Goal: Information Seeking & Learning: Learn about a topic

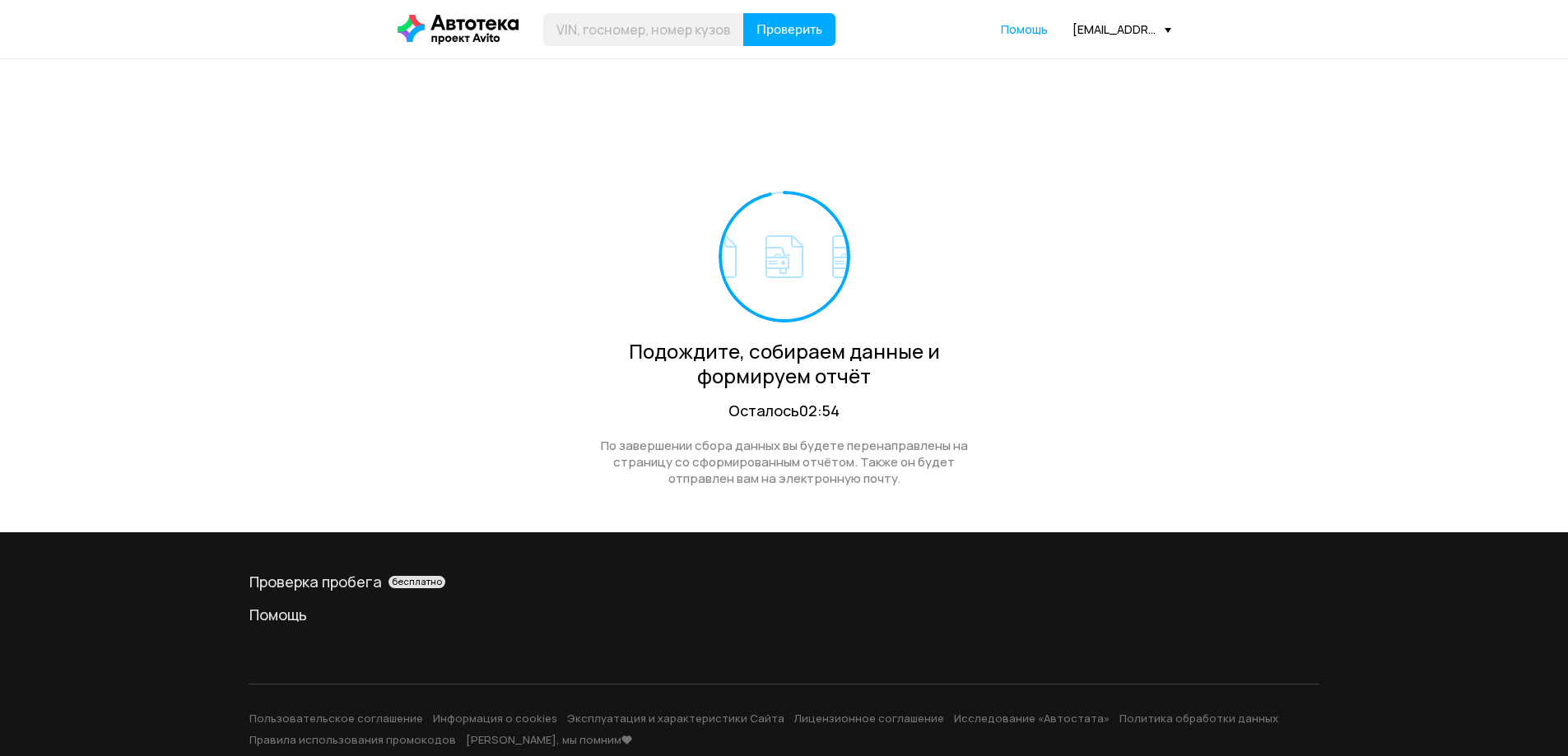
click at [1097, 40] on div "Проверить Помощь [EMAIL_ADDRESS][DOMAIN_NAME]" at bounding box center [784, 29] width 790 height 33
click at [1095, 37] on div "[EMAIL_ADDRESS][DOMAIN_NAME]" at bounding box center [1121, 29] width 99 height 16
click at [1080, 68] on link "Отчёты" at bounding box center [1088, 59] width 165 height 42
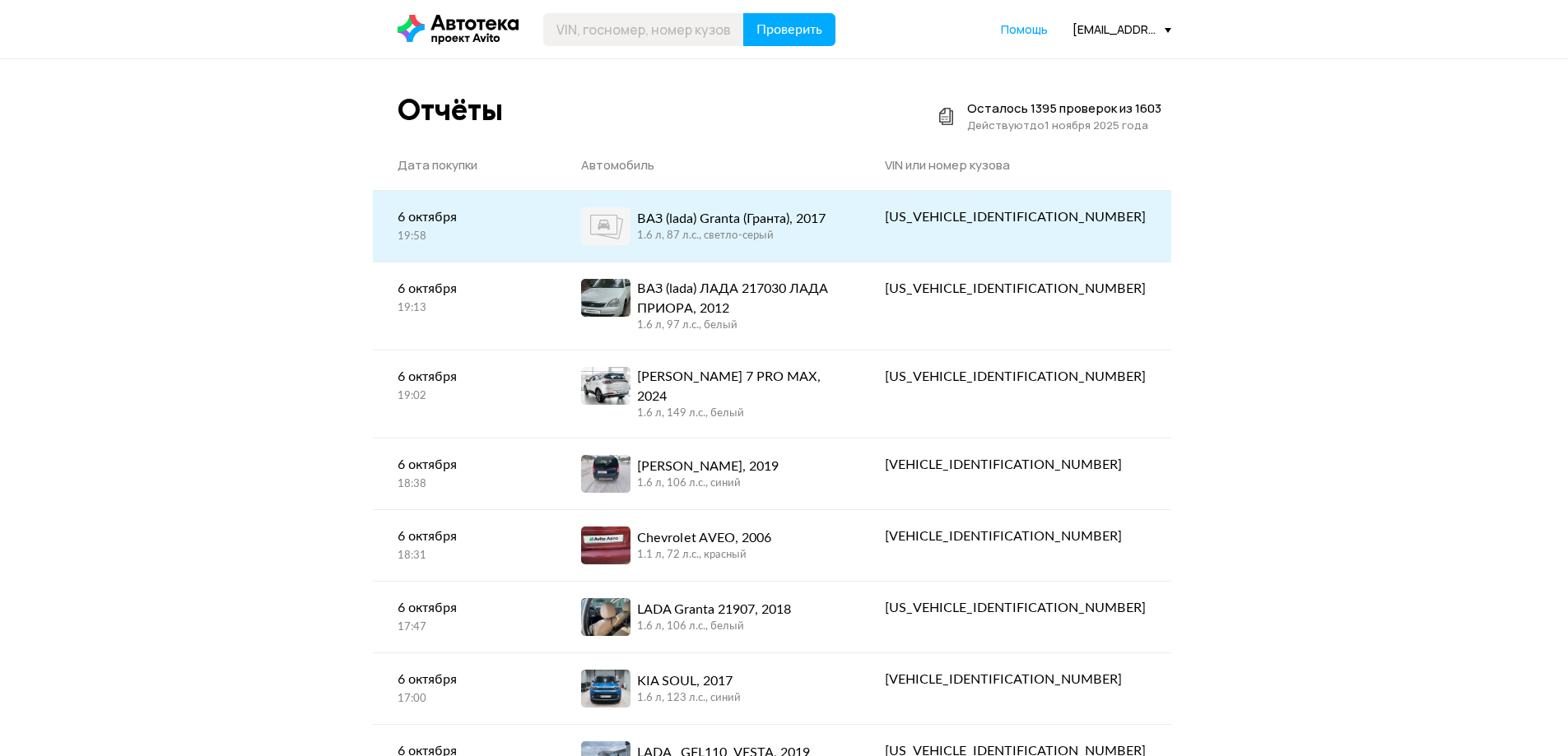
click at [1031, 221] on div "[US_VEHICLE_IDENTIFICATION_NUMBER]" at bounding box center [1015, 217] width 261 height 20
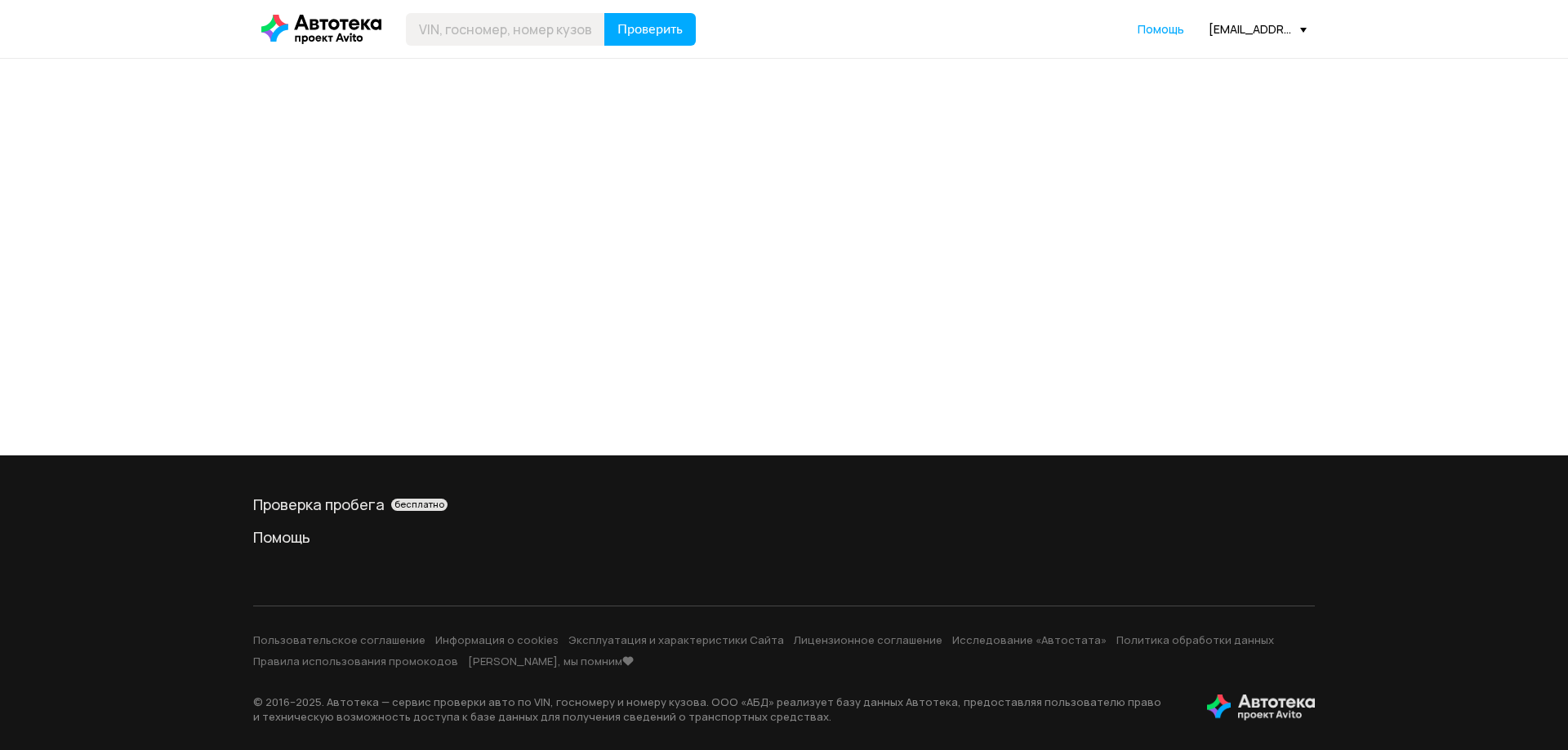
click at [1023, 219] on div at bounding box center [784, 257] width 1568 height 397
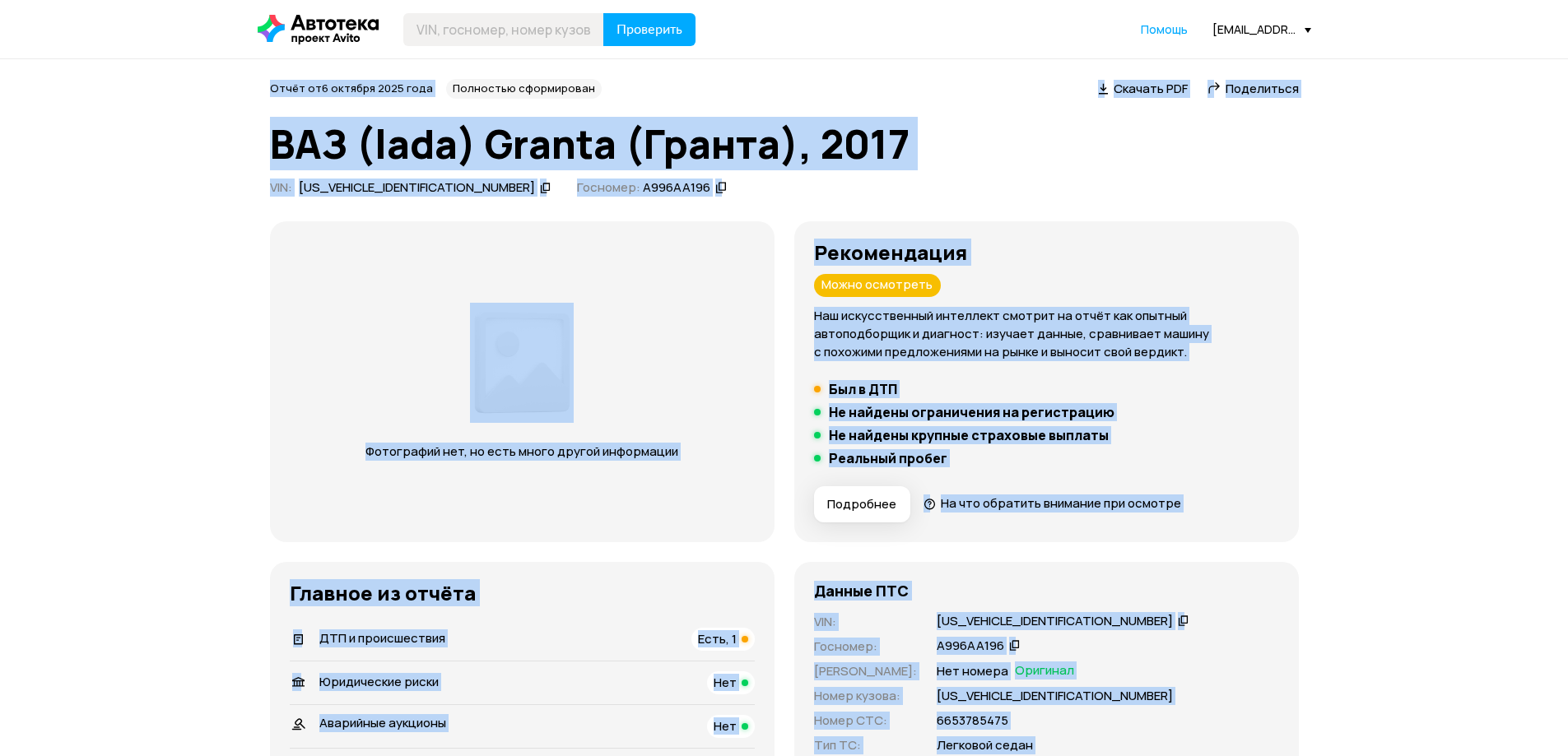
click at [1152, 189] on div "VIN : [US_VEHICLE_IDENTIFICATION_NUMBER]   Госномер: А996АА196" at bounding box center [784, 191] width 1029 height 22
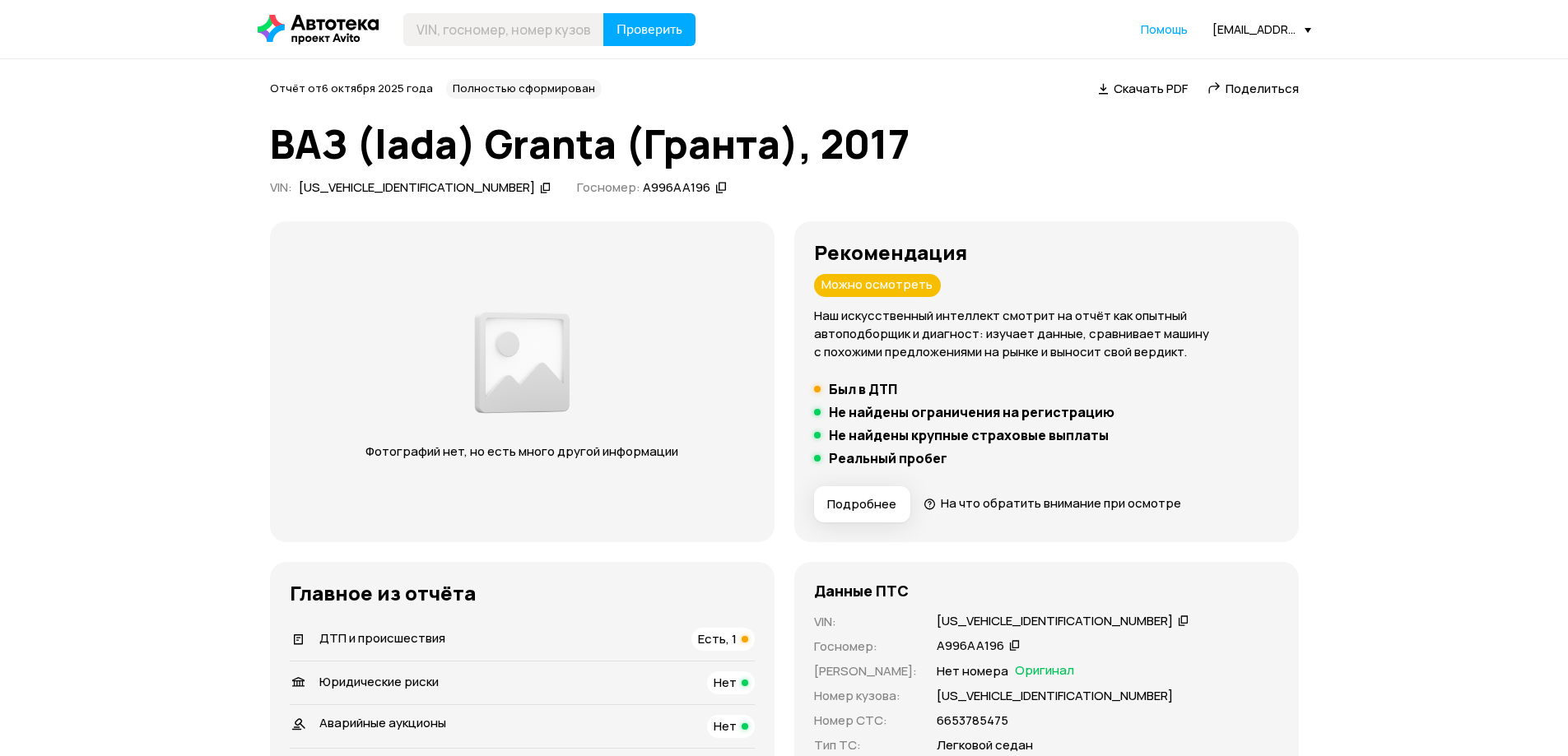
click at [382, 188] on div "[US_VEHICLE_IDENTIFICATION_NUMBER]" at bounding box center [417, 188] width 236 height 17
copy div "[US_VEHICLE_IDENTIFICATION_NUMBER]"
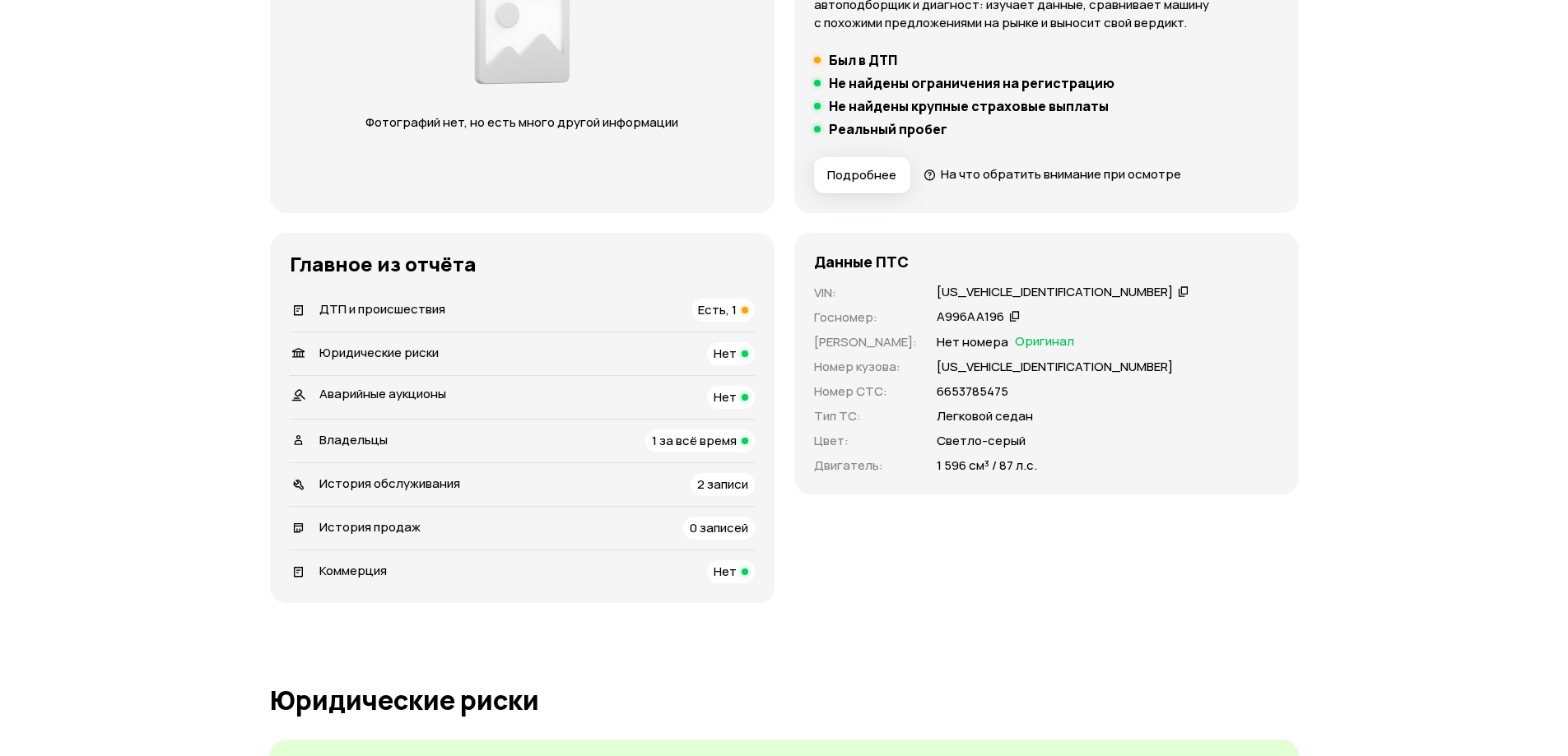
click at [663, 301] on div "ДТП и происшествия Есть, 1" at bounding box center [522, 310] width 465 height 23
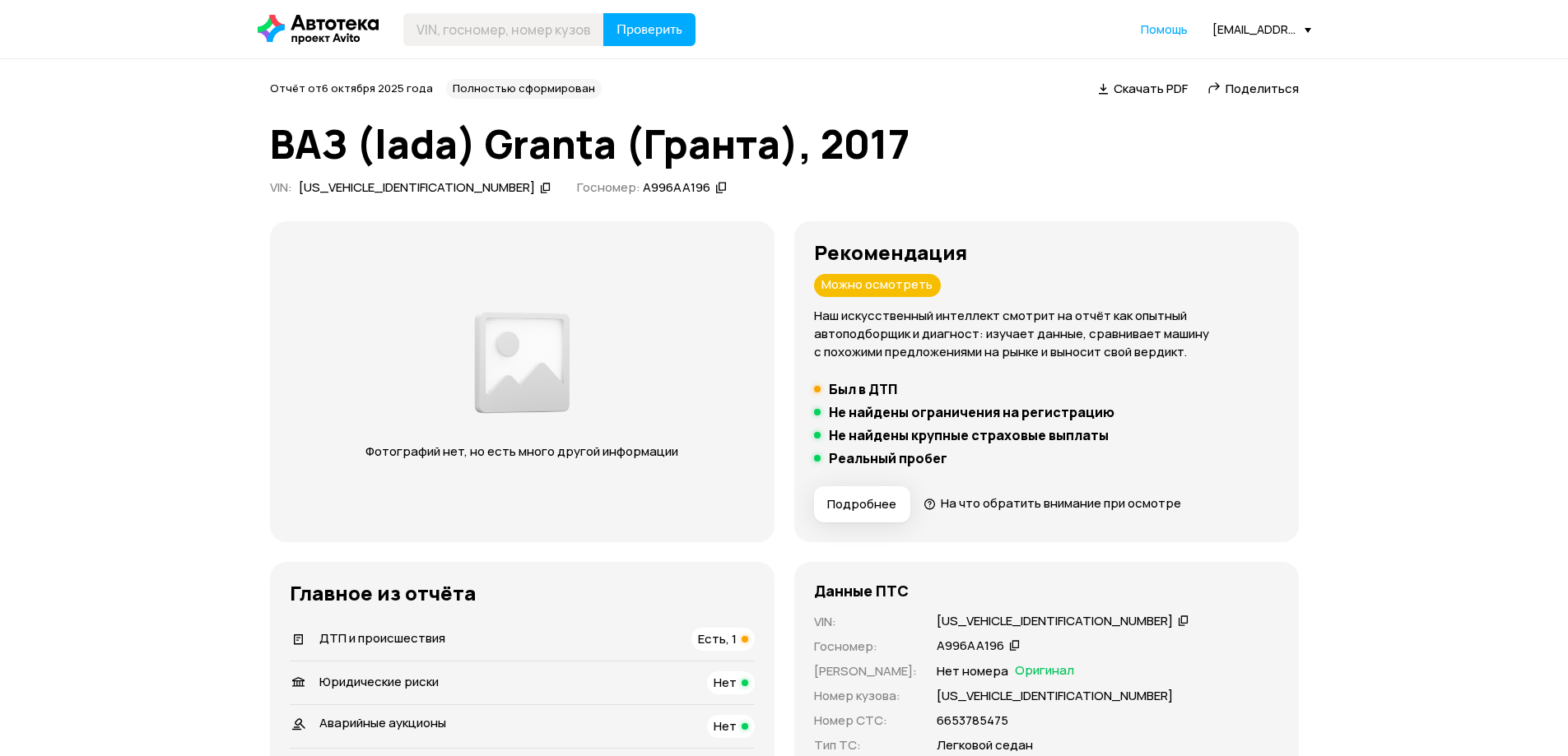
click at [401, 189] on div "[US_VEHICLE_IDENTIFICATION_NUMBER]" at bounding box center [417, 188] width 236 height 17
copy div "[US_VEHICLE_IDENTIFICATION_NUMBER]"
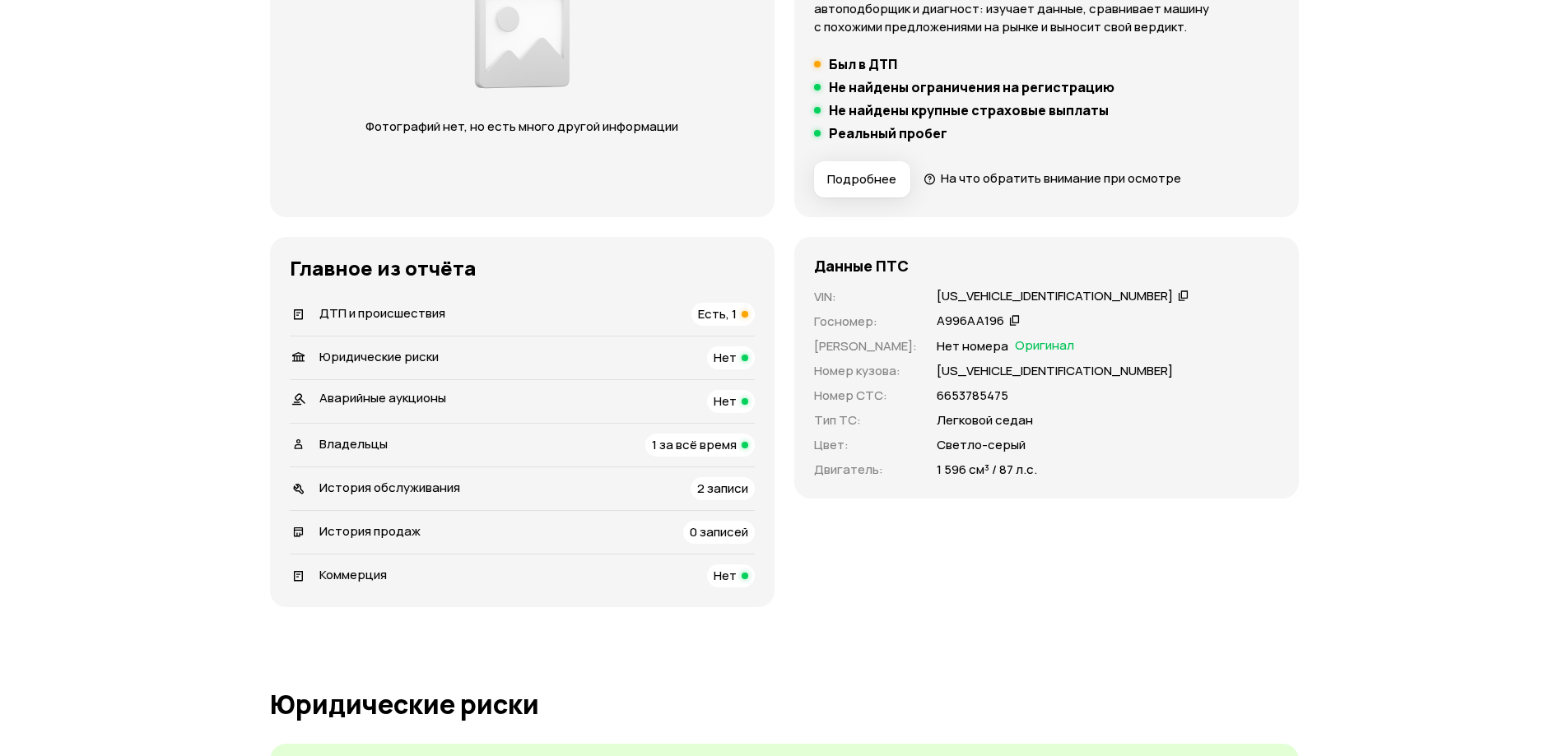
scroll to position [411, 0]
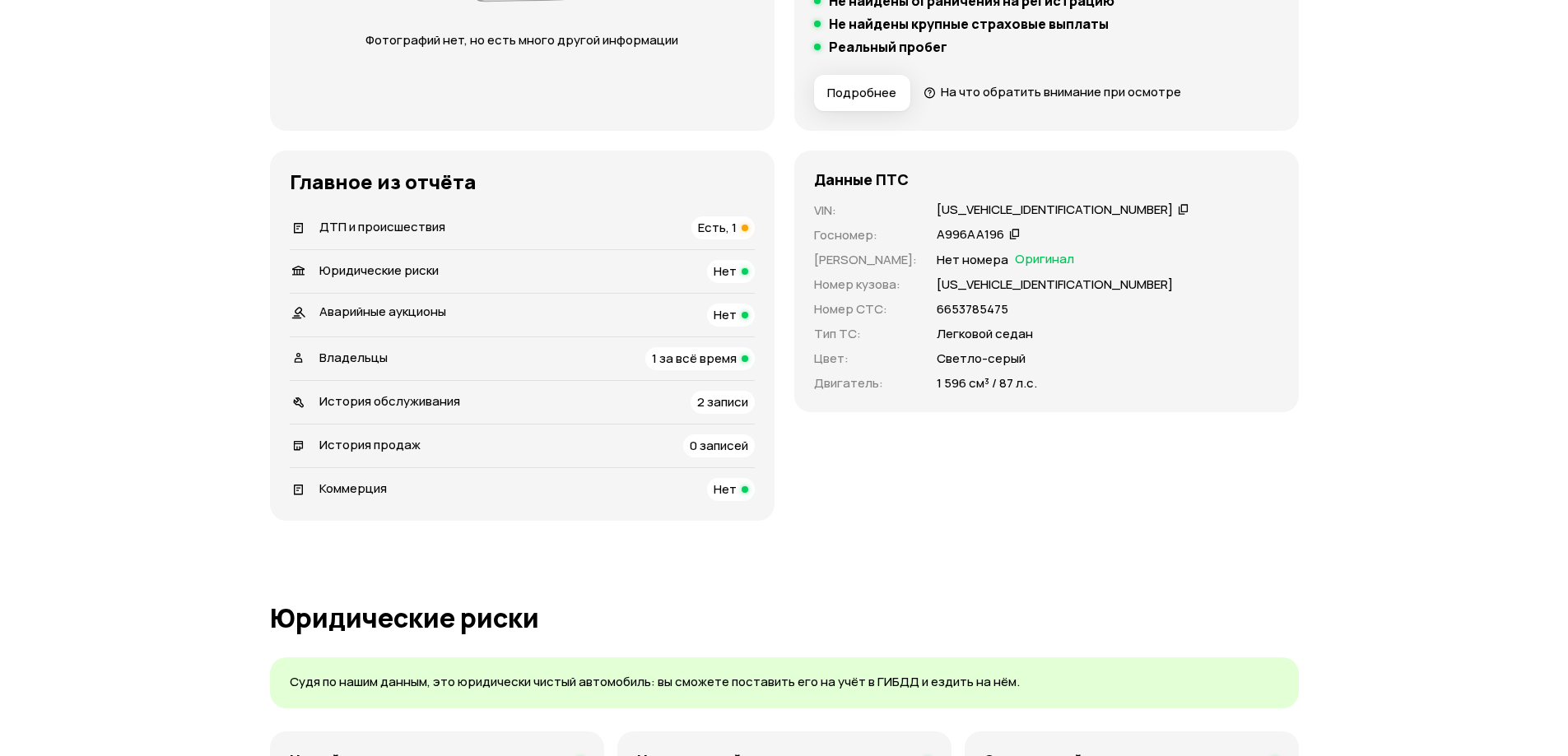
click at [699, 360] on span "1 за всё время" at bounding box center [693, 358] width 85 height 17
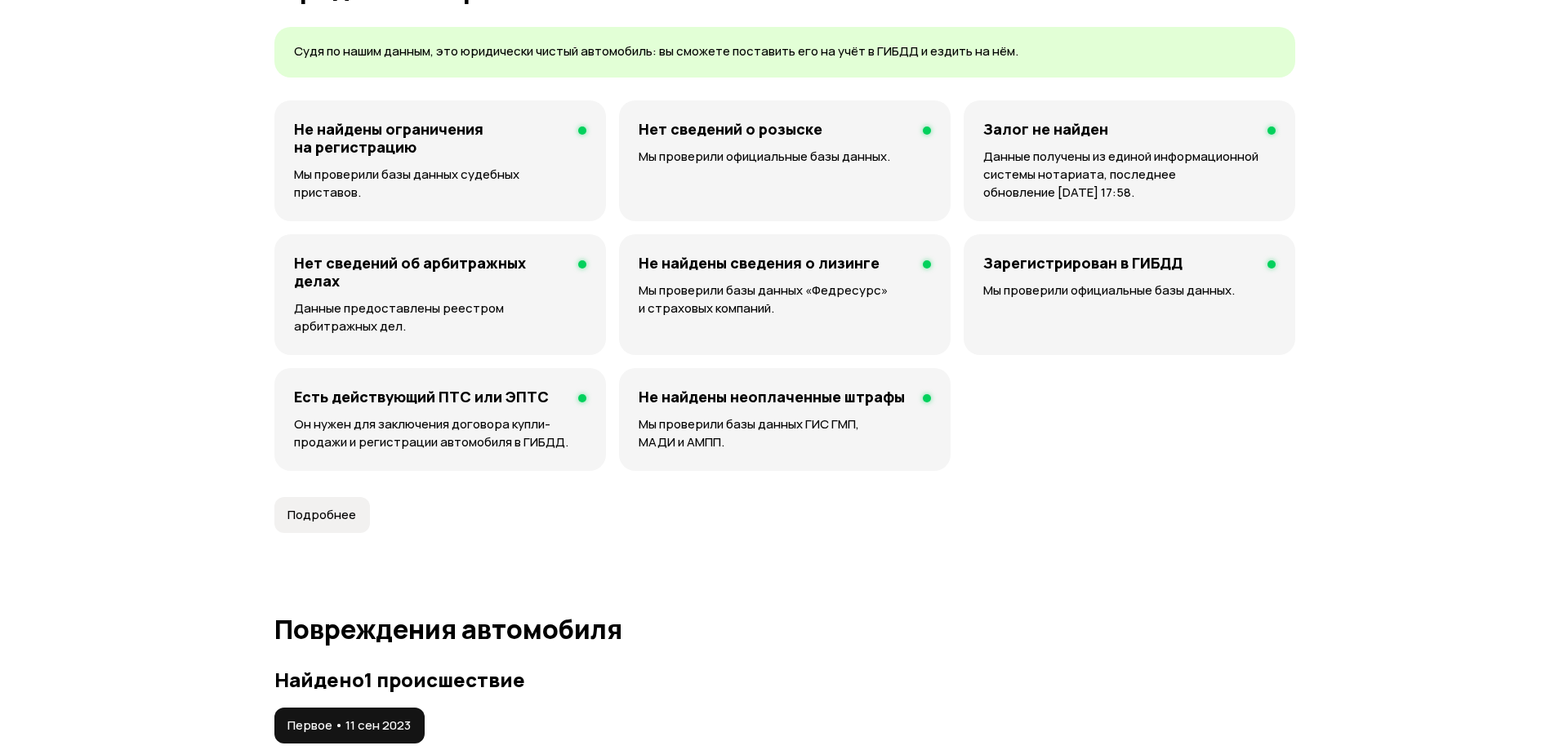
scroll to position [1605, 0]
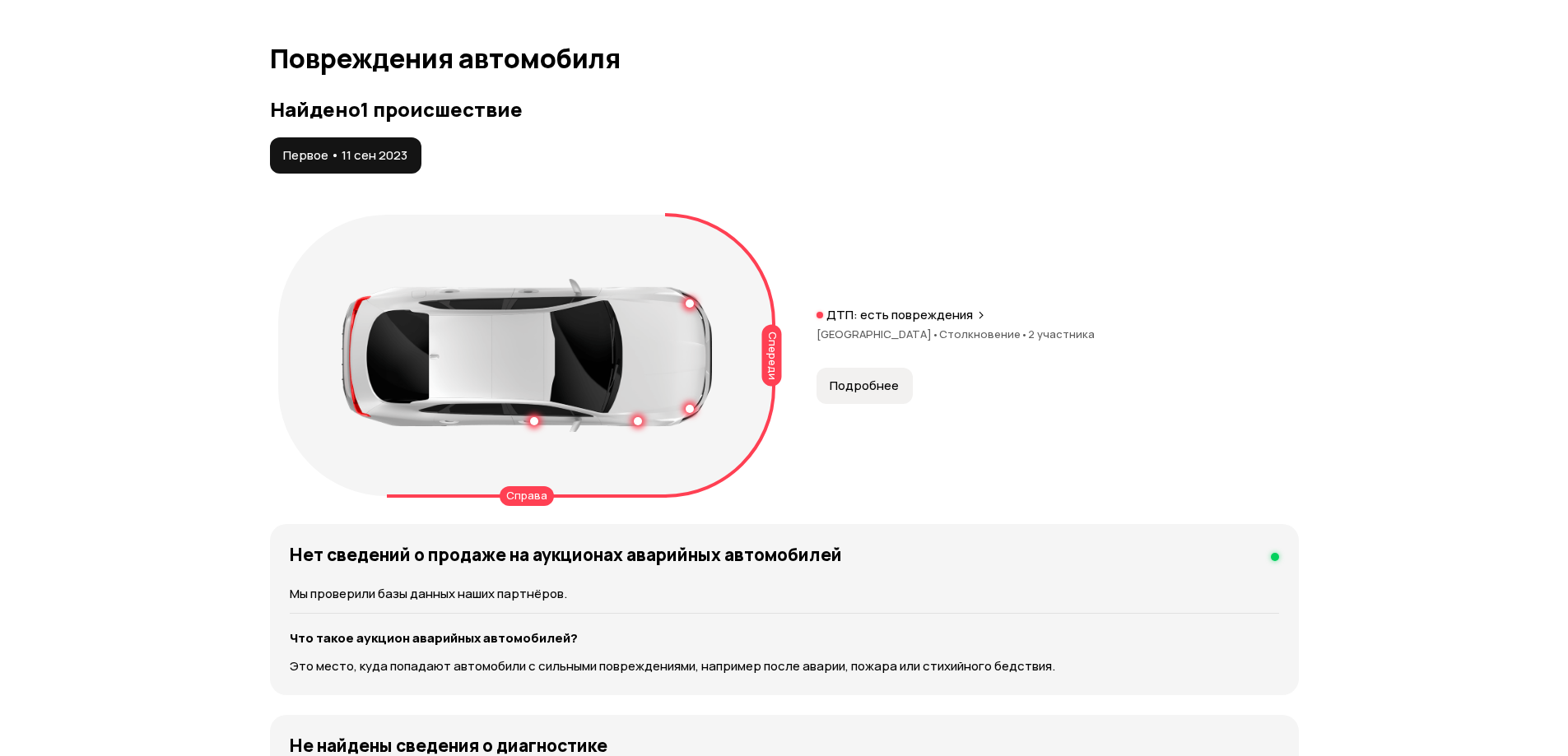
click at [857, 383] on span "Подробнее" at bounding box center [864, 386] width 69 height 17
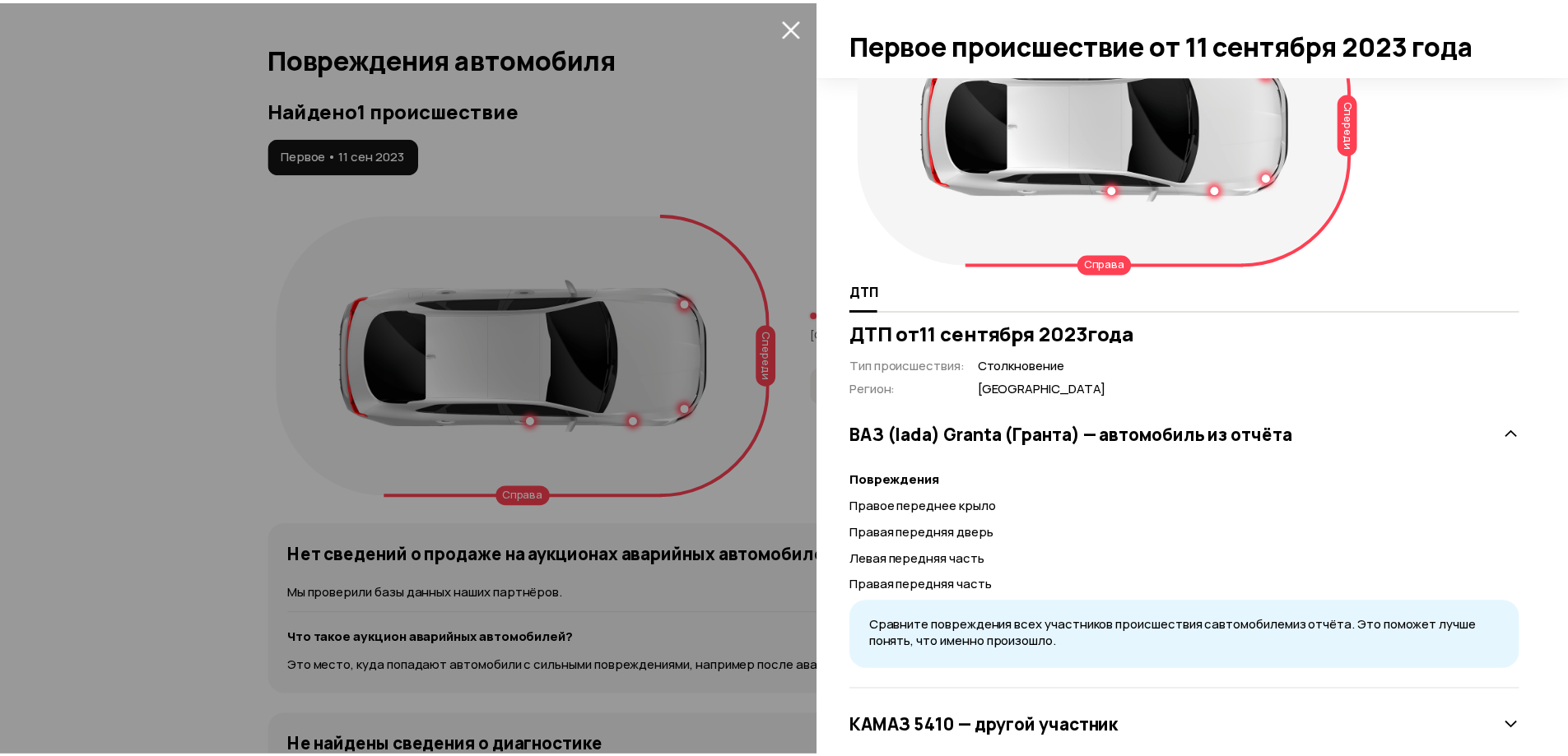
scroll to position [141, 0]
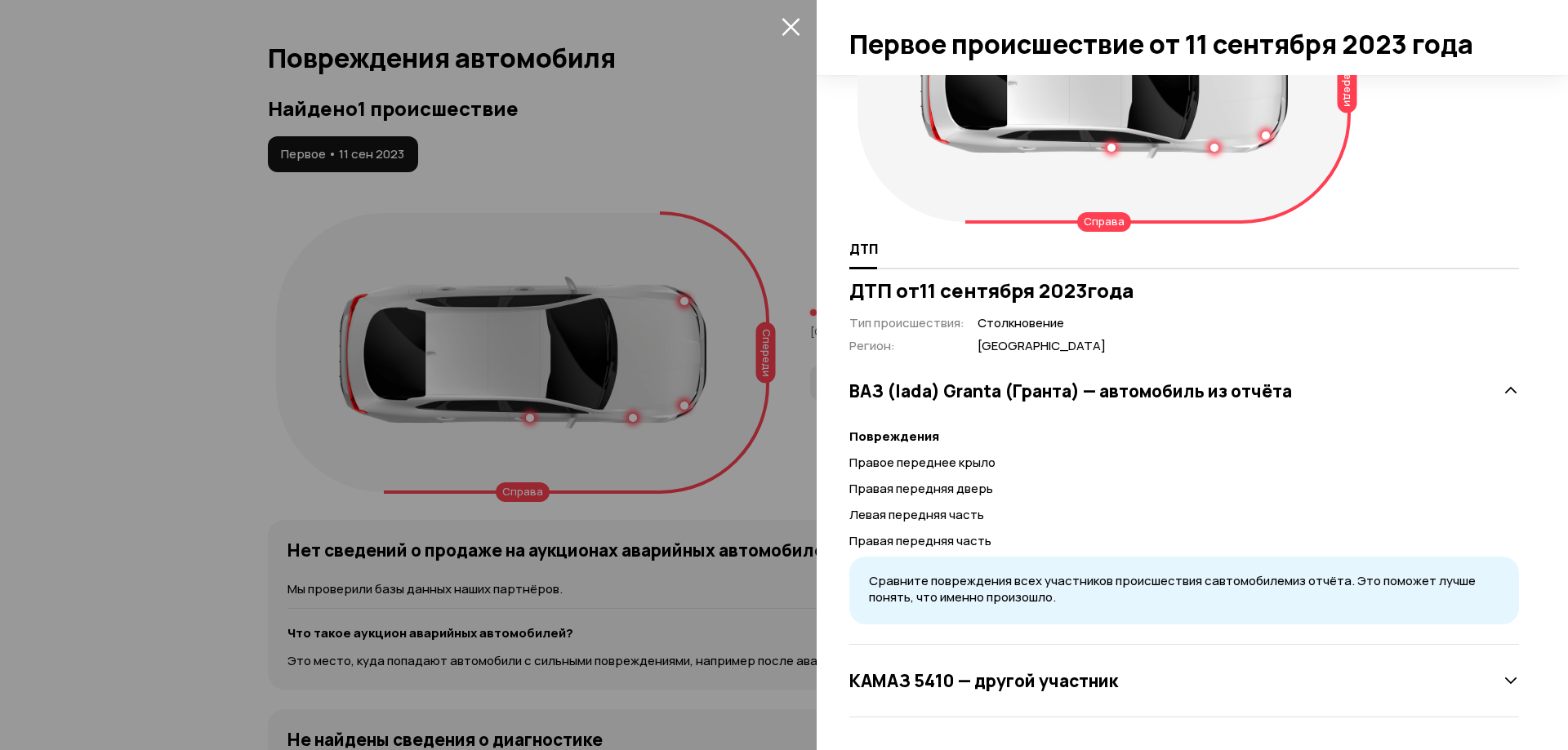
click at [550, 149] on div at bounding box center [784, 375] width 1568 height 750
